Goal: Task Accomplishment & Management: Use online tool/utility

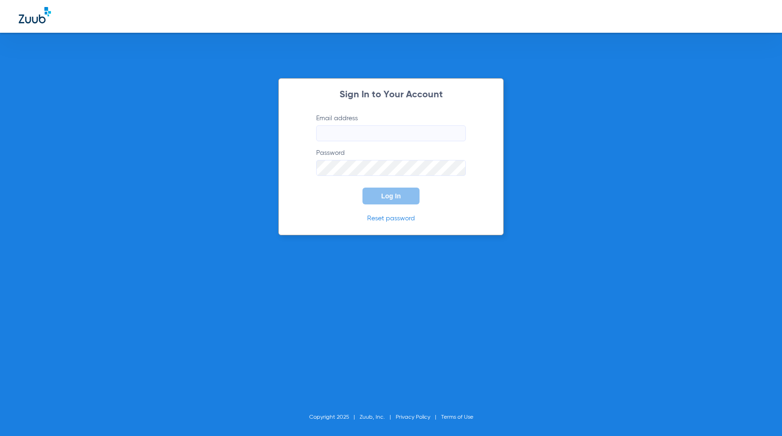
type input "[EMAIL_ADDRESS][DOMAIN_NAME]"
click at [390, 198] on span "Log In" at bounding box center [391, 195] width 20 height 7
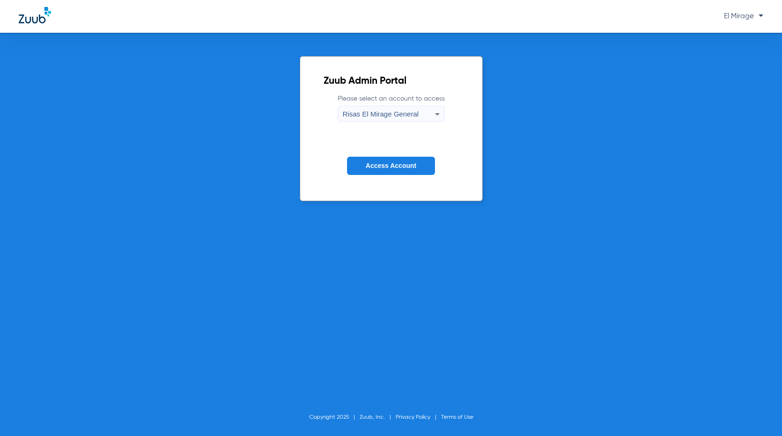
click at [375, 166] on span "Access Account" at bounding box center [391, 165] width 50 height 7
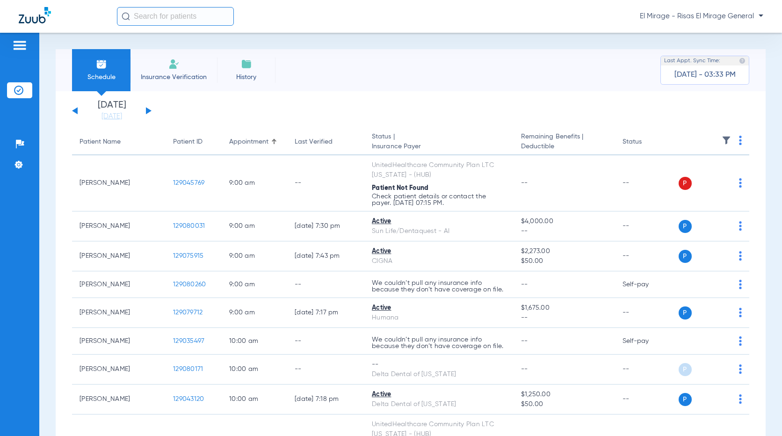
click at [172, 56] on li "Insurance Verification" at bounding box center [173, 70] width 86 height 42
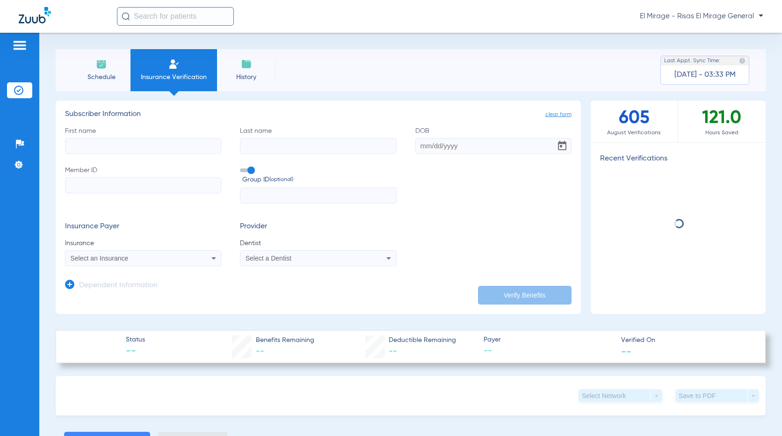
click at [152, 162] on div "First name Last name DOB Member ID Group ID (optional)" at bounding box center [318, 165] width 506 height 78
click at [151, 151] on input "First name" at bounding box center [143, 146] width 156 height 16
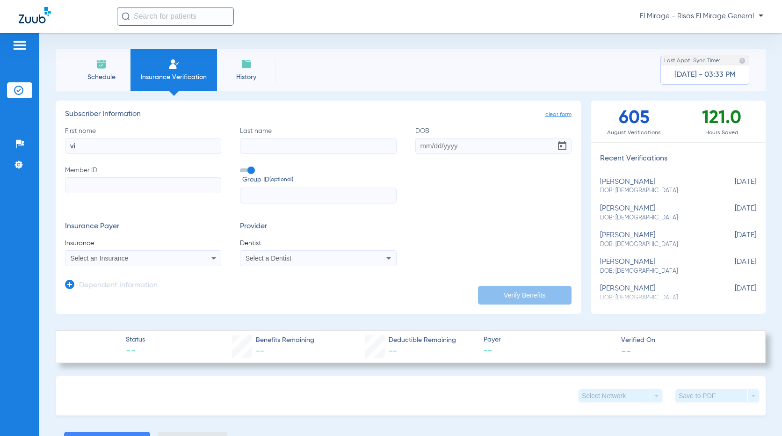
type input "v"
type input "Victoria"
type input "Quagliano"
click at [438, 146] on input "DOB" at bounding box center [493, 146] width 156 height 16
paste input "12/06/2006"
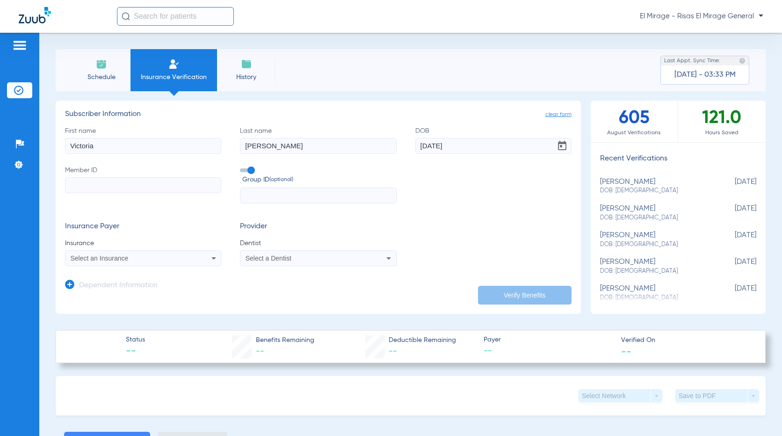
type input "12/06/2006"
click at [138, 191] on input "Member ID" at bounding box center [143, 185] width 156 height 16
type input "w"
type input "W2366027202"
click at [210, 257] on icon at bounding box center [213, 257] width 11 height 11
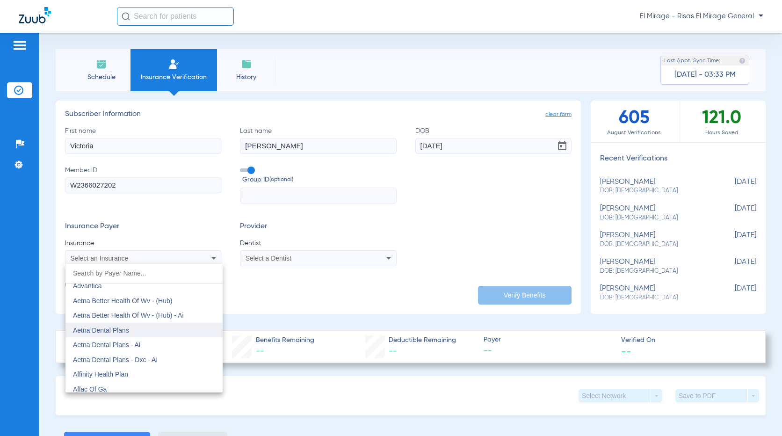
scroll to position [93, 0]
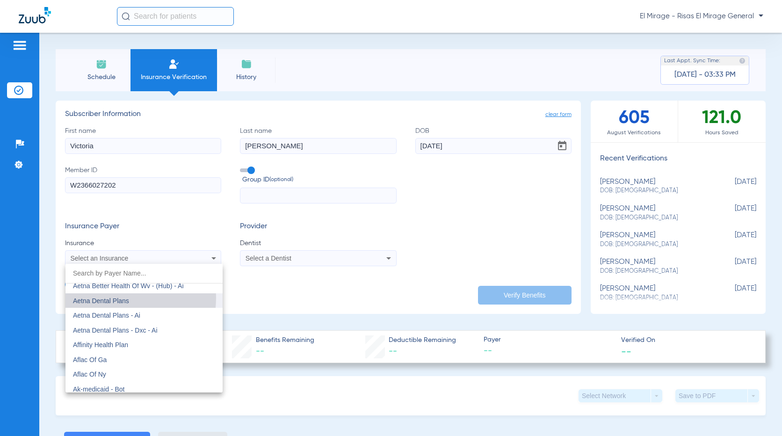
click at [105, 297] on span "Aetna Dental Plans" at bounding box center [101, 300] width 56 height 7
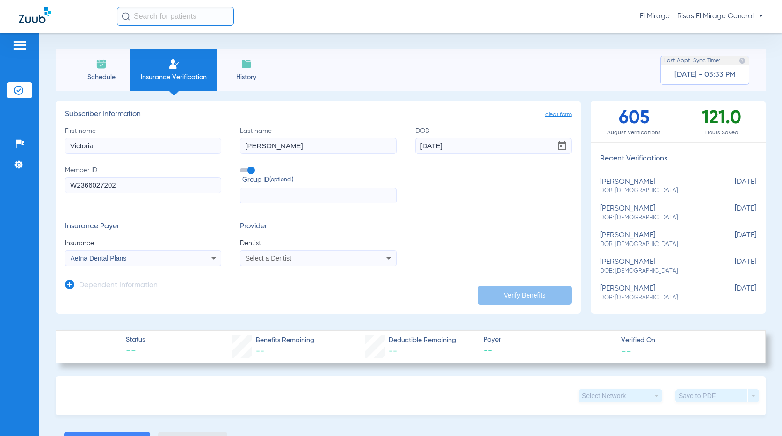
click at [295, 258] on div "Select a Dentist" at bounding box center [303, 258] width 116 height 7
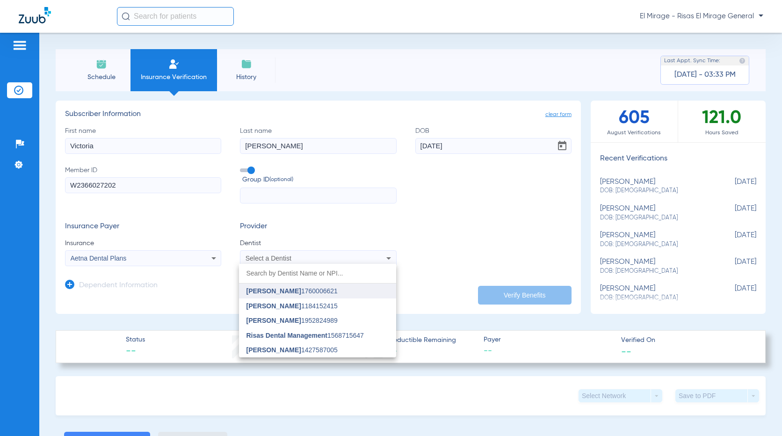
click at [285, 292] on span "Brigham Sorenson" at bounding box center [273, 290] width 55 height 7
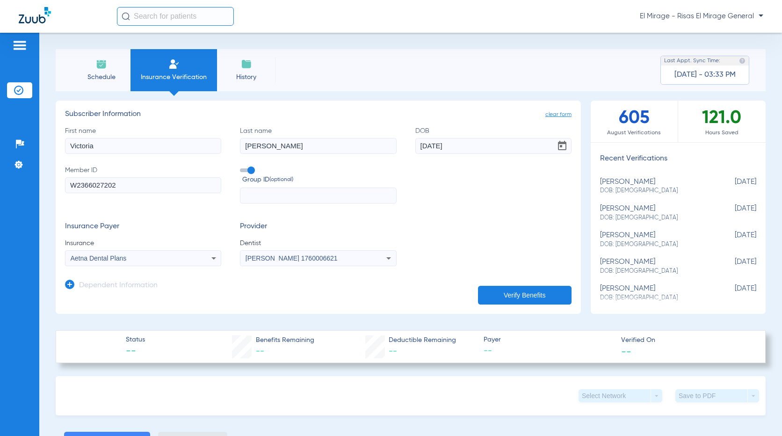
click at [499, 297] on button "Verify Benefits" at bounding box center [524, 295] width 93 height 19
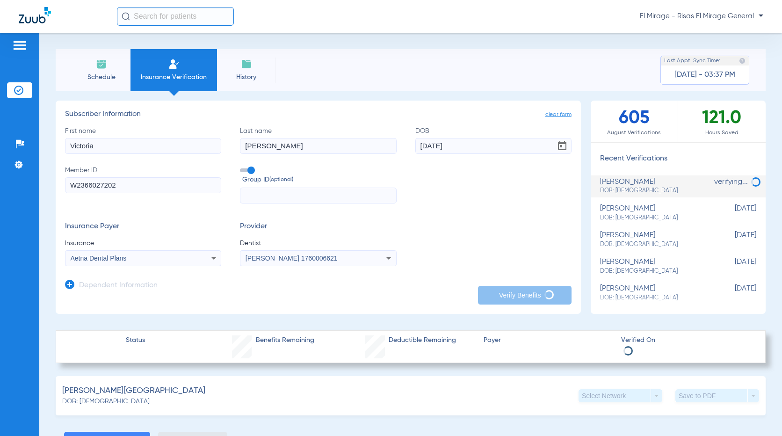
click at [457, 238] on div "Insurance Payer Insurance Aetna Dental Plans Provider Dentist Brigham Sorenson …" at bounding box center [318, 244] width 506 height 44
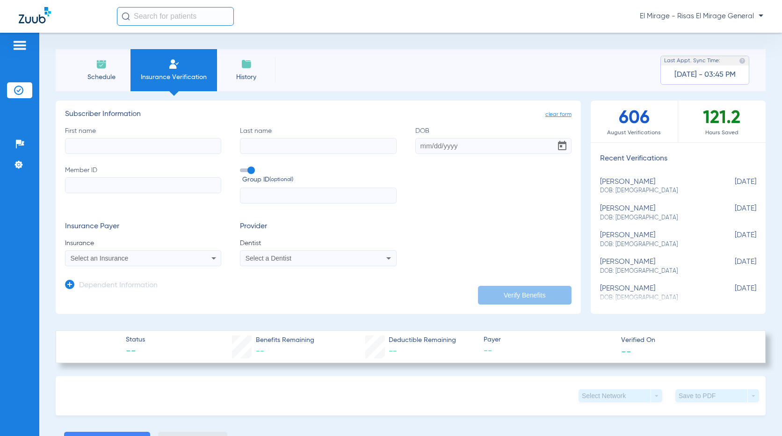
click at [484, 211] on form "First name Last name DOB Member ID Group ID (optional) Insurance Payer Insuranc…" at bounding box center [318, 196] width 506 height 140
click at [68, 278] on div "Dependent Information" at bounding box center [111, 288] width 93 height 20
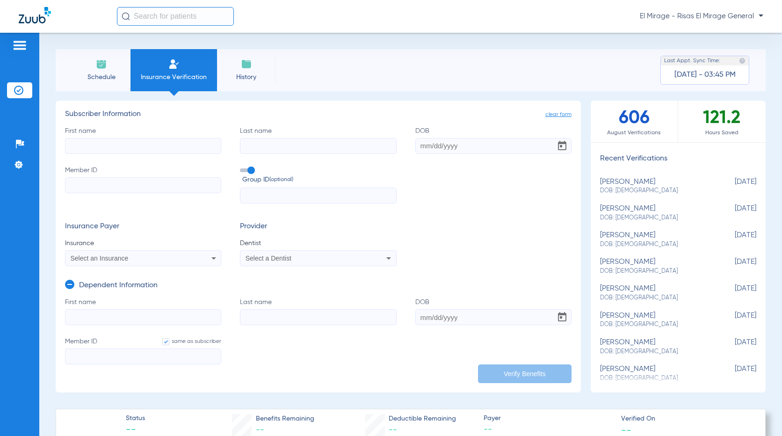
click at [110, 145] on input "First name" at bounding box center [143, 146] width 156 height 16
